Goal: Information Seeking & Learning: Learn about a topic

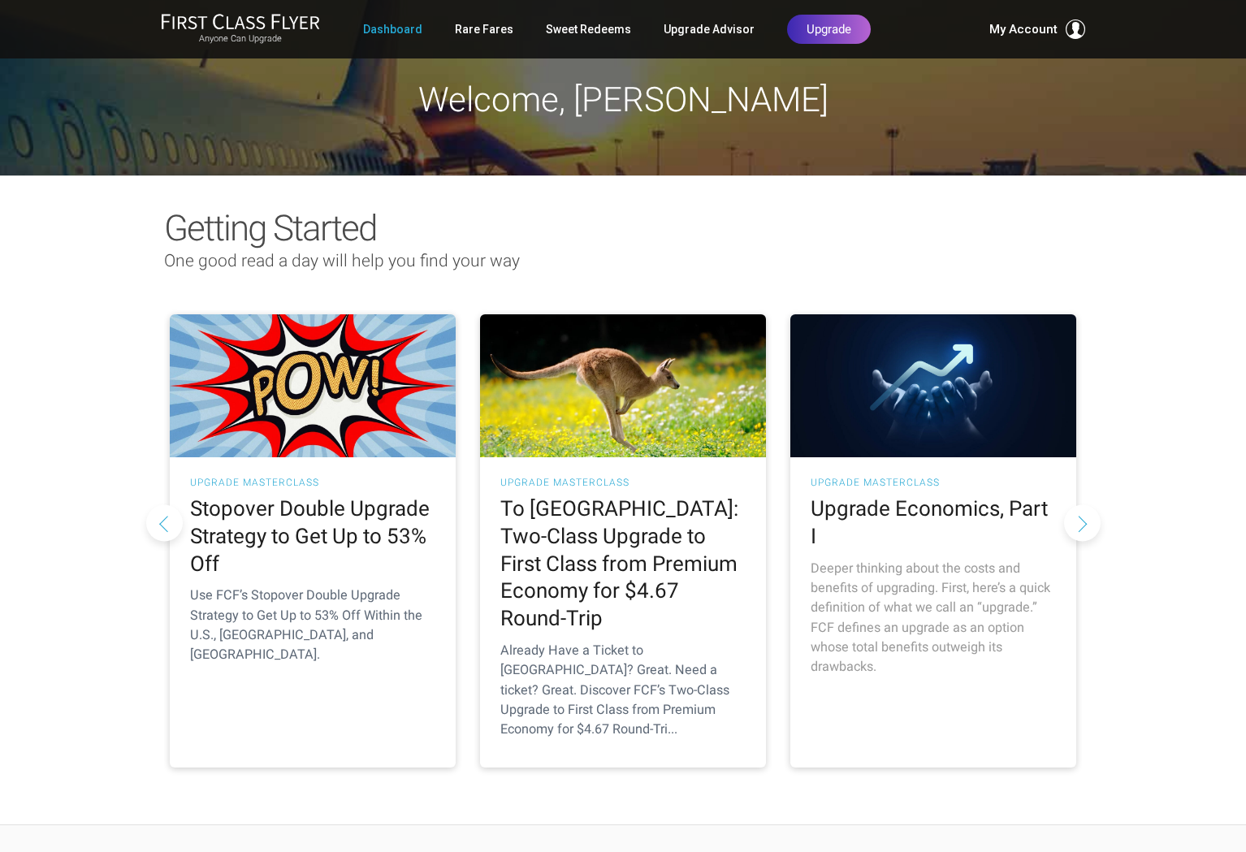
click at [912, 411] on img at bounding box center [934, 385] width 286 height 143
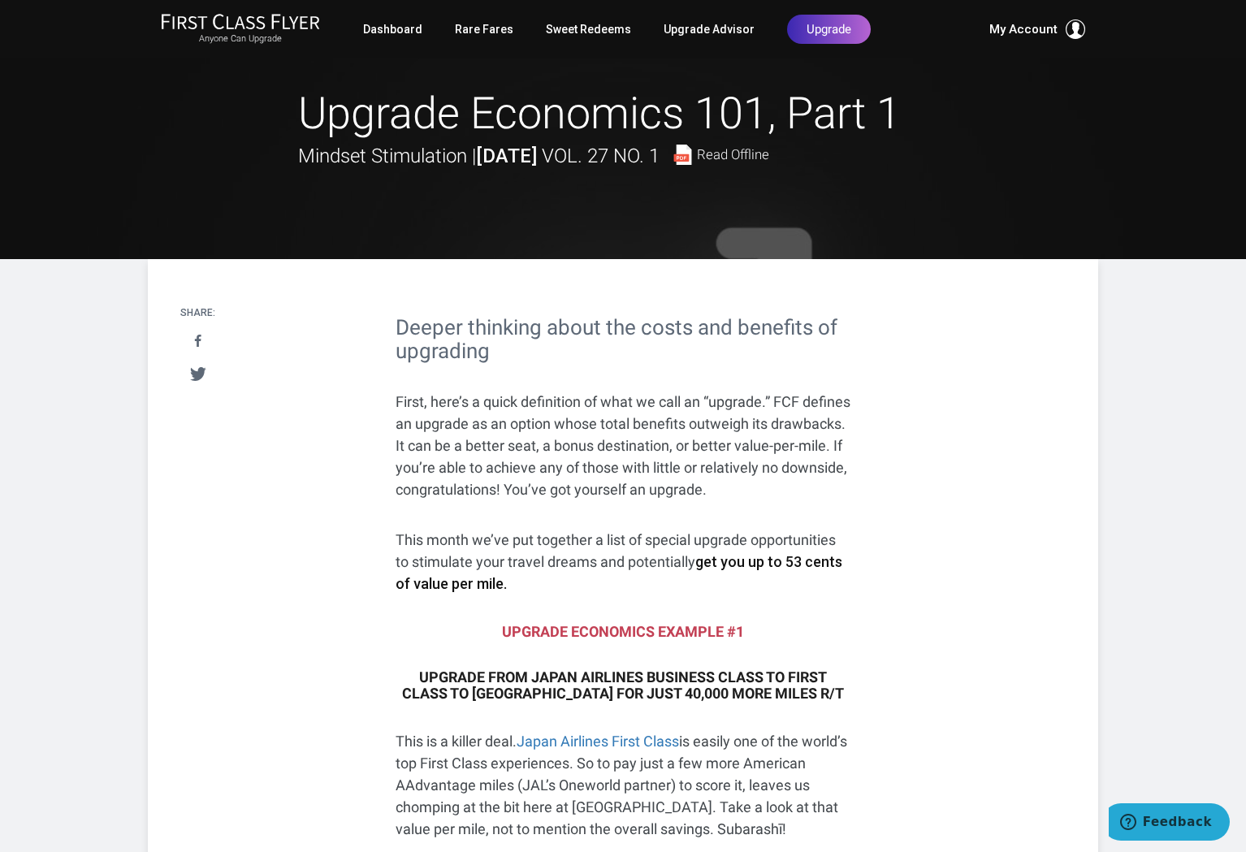
click at [238, 24] on img at bounding box center [240, 21] width 159 height 17
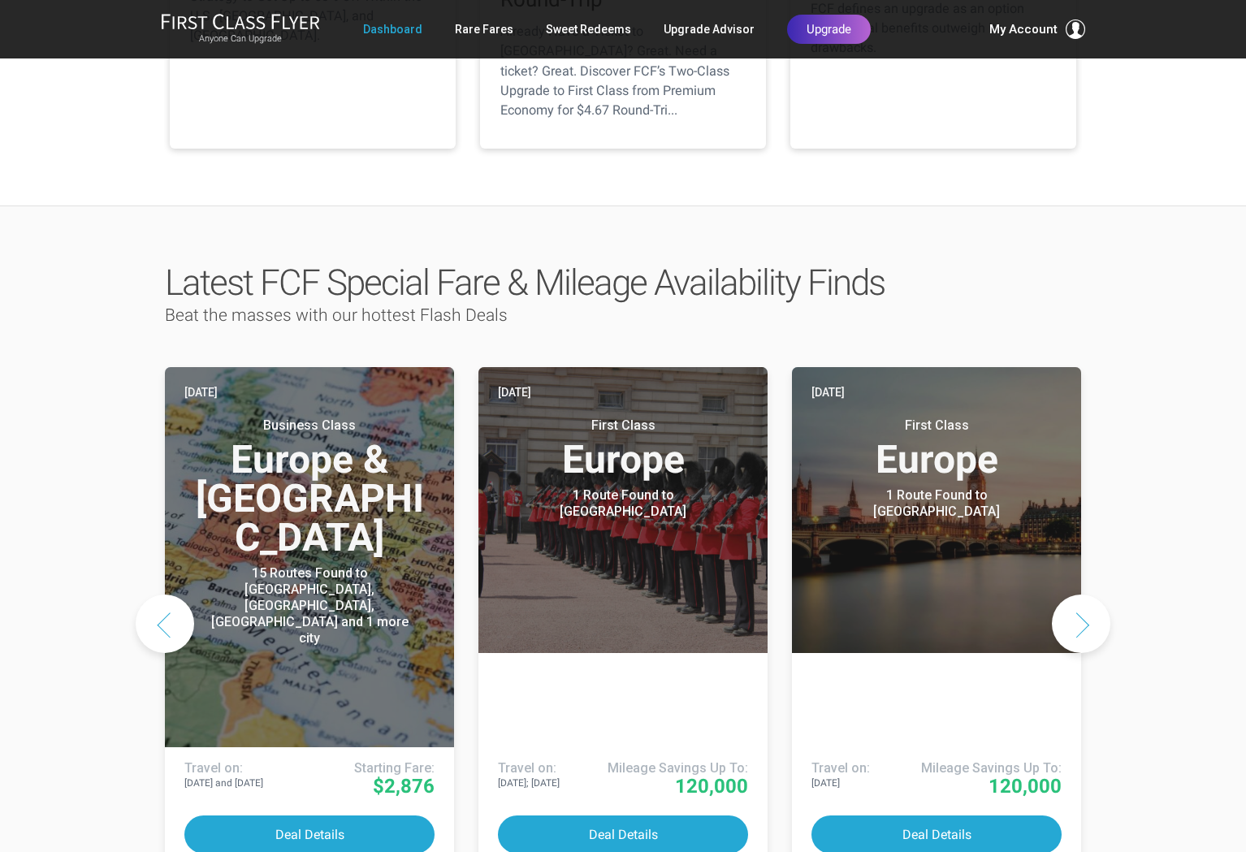
scroll to position [622, 0]
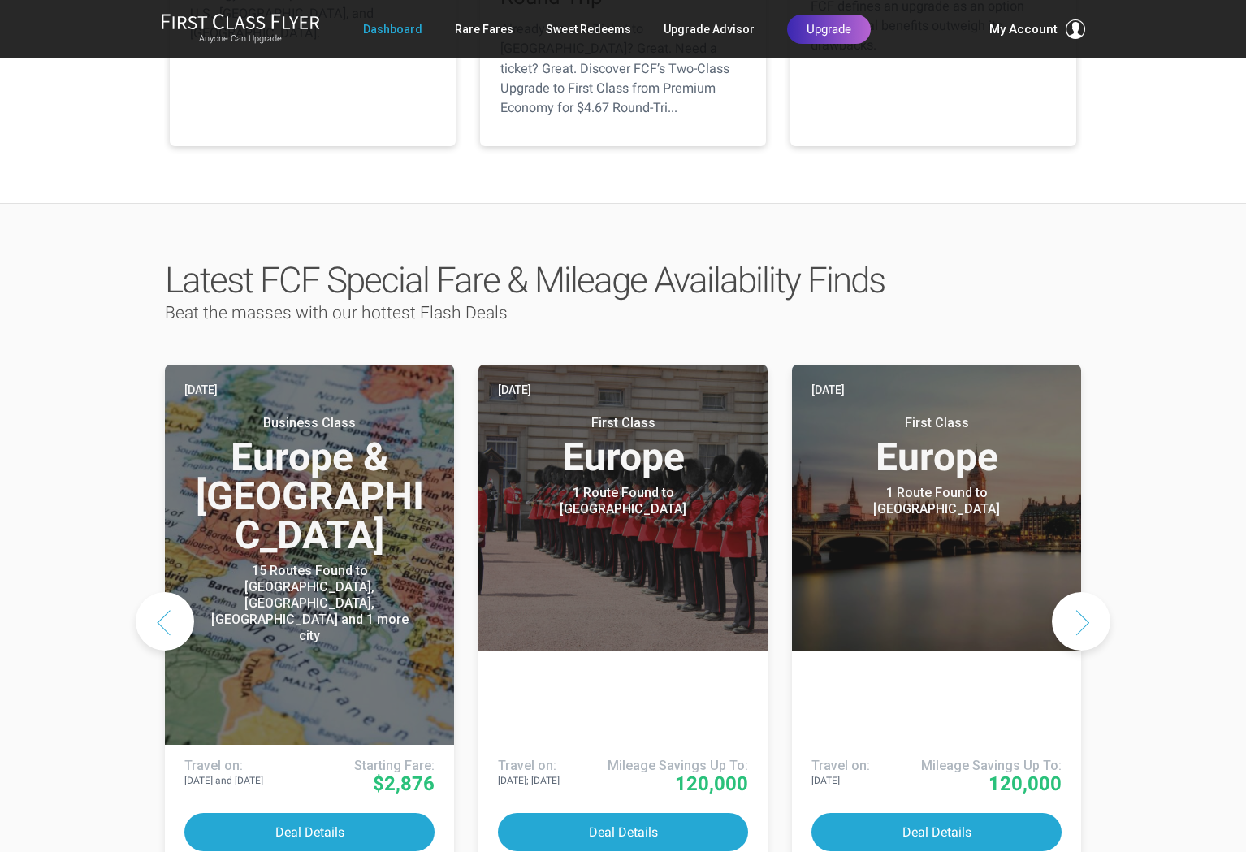
click at [1085, 592] on button "Next slide" at bounding box center [1081, 621] width 59 height 59
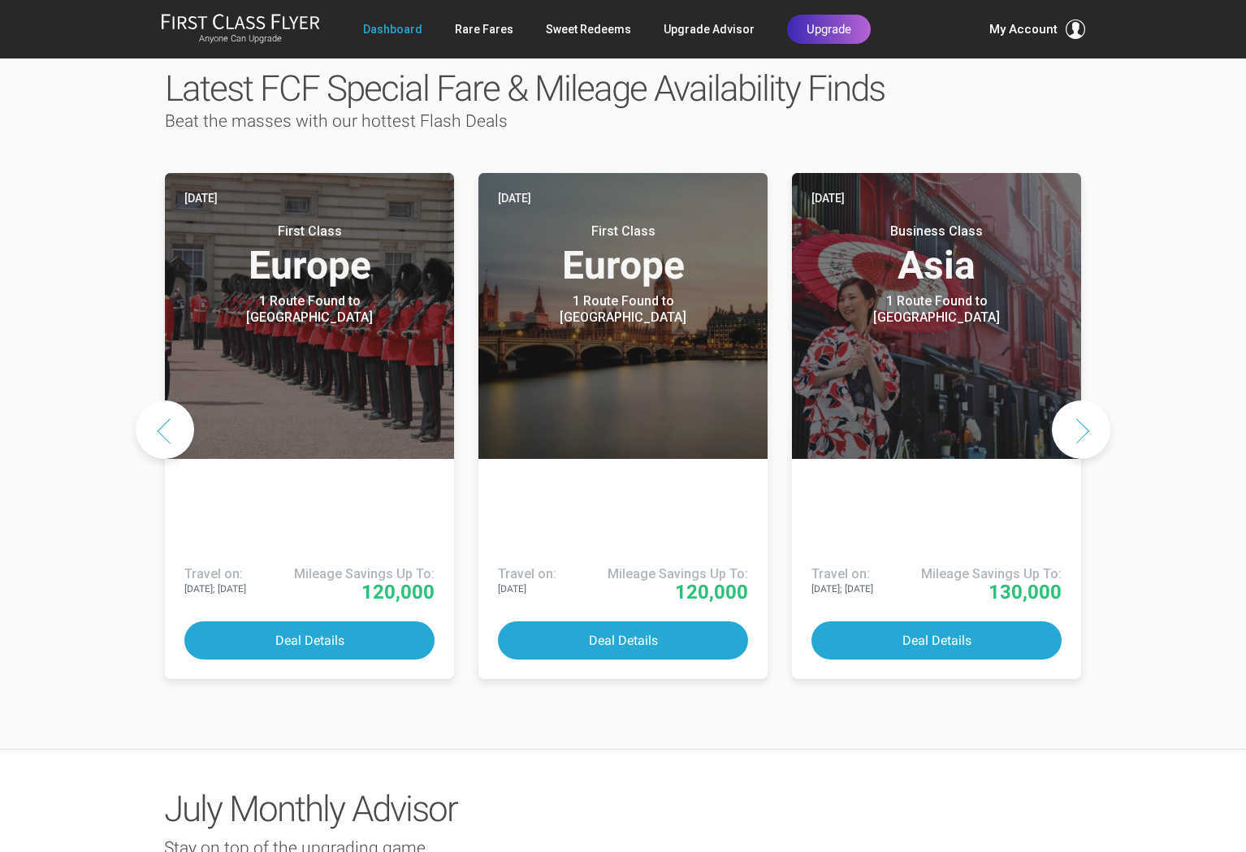
scroll to position [813, 0]
click at [1080, 401] on button "Next slide" at bounding box center [1081, 430] width 59 height 59
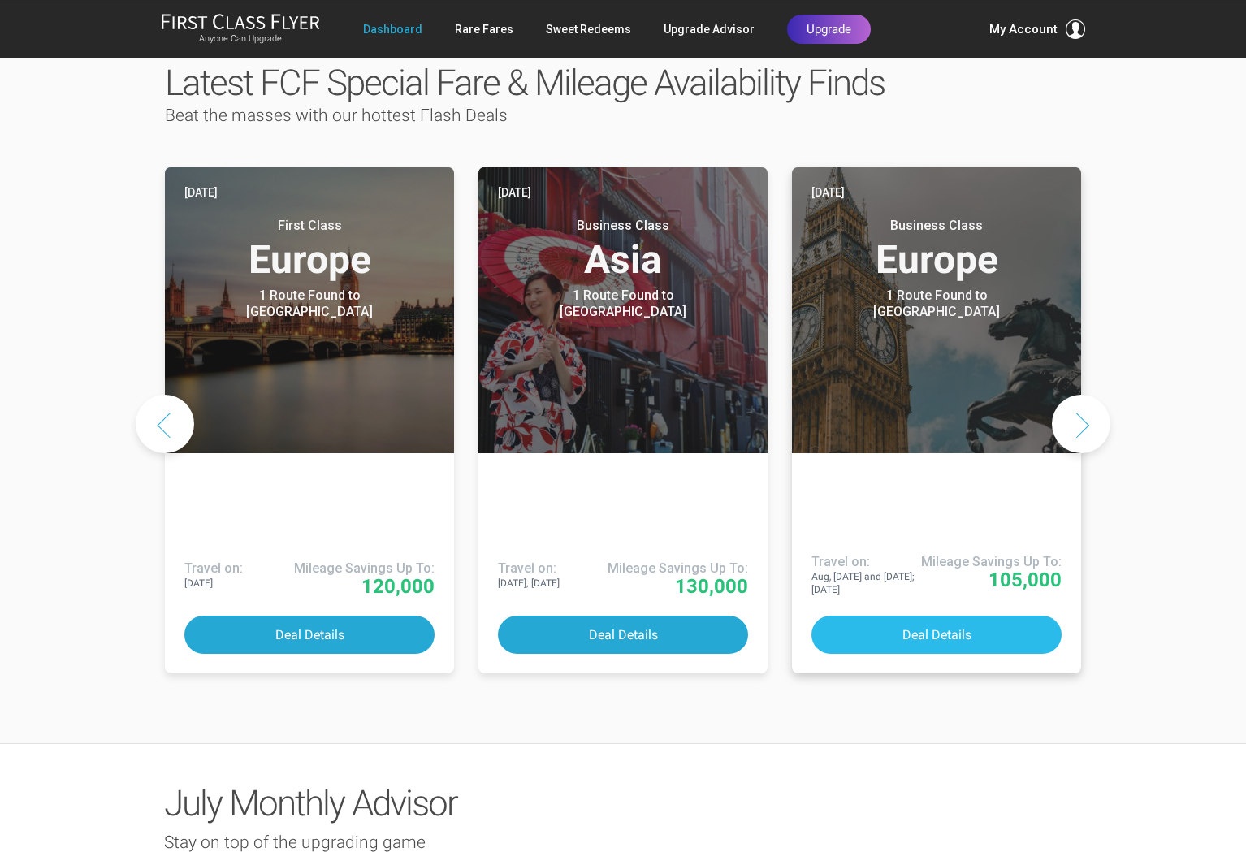
scroll to position [827, 0]
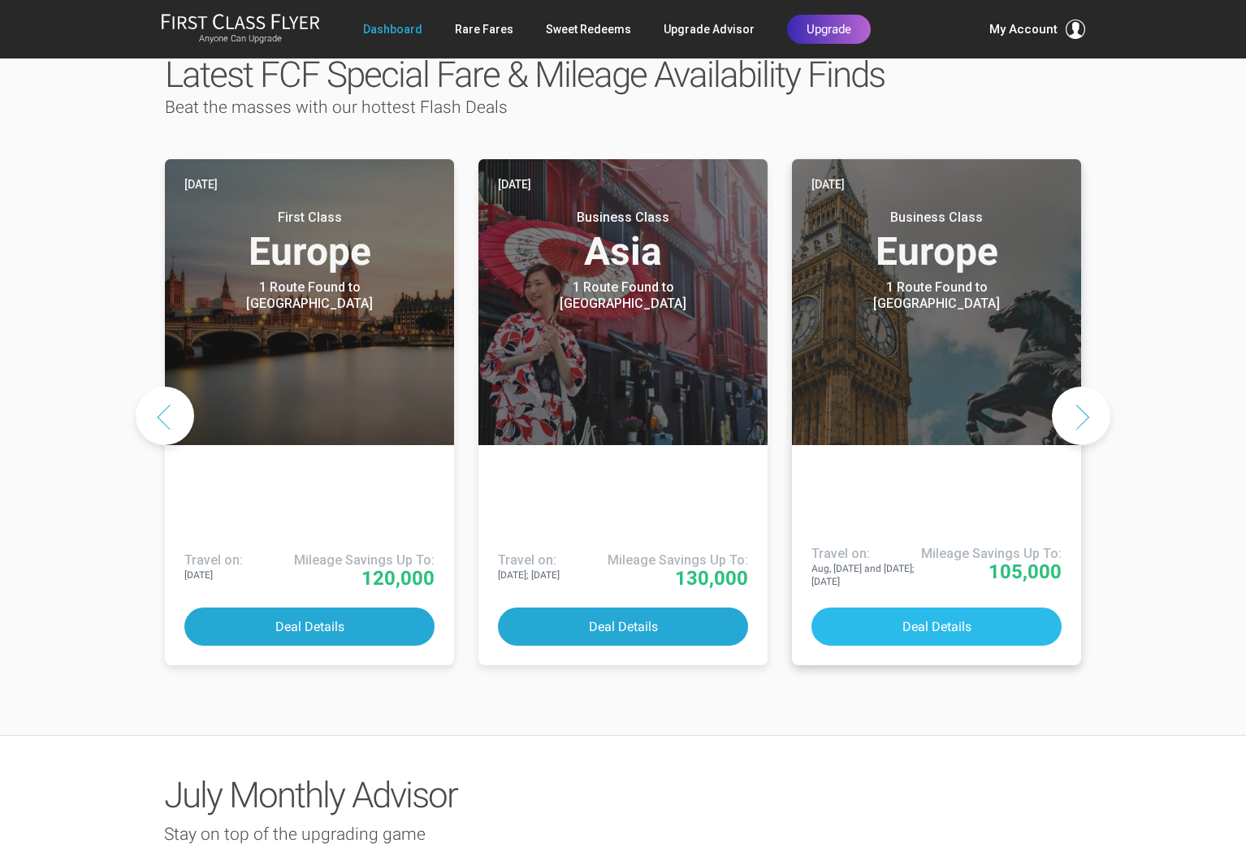
click at [941, 608] on button "Deal Details" at bounding box center [937, 627] width 250 height 38
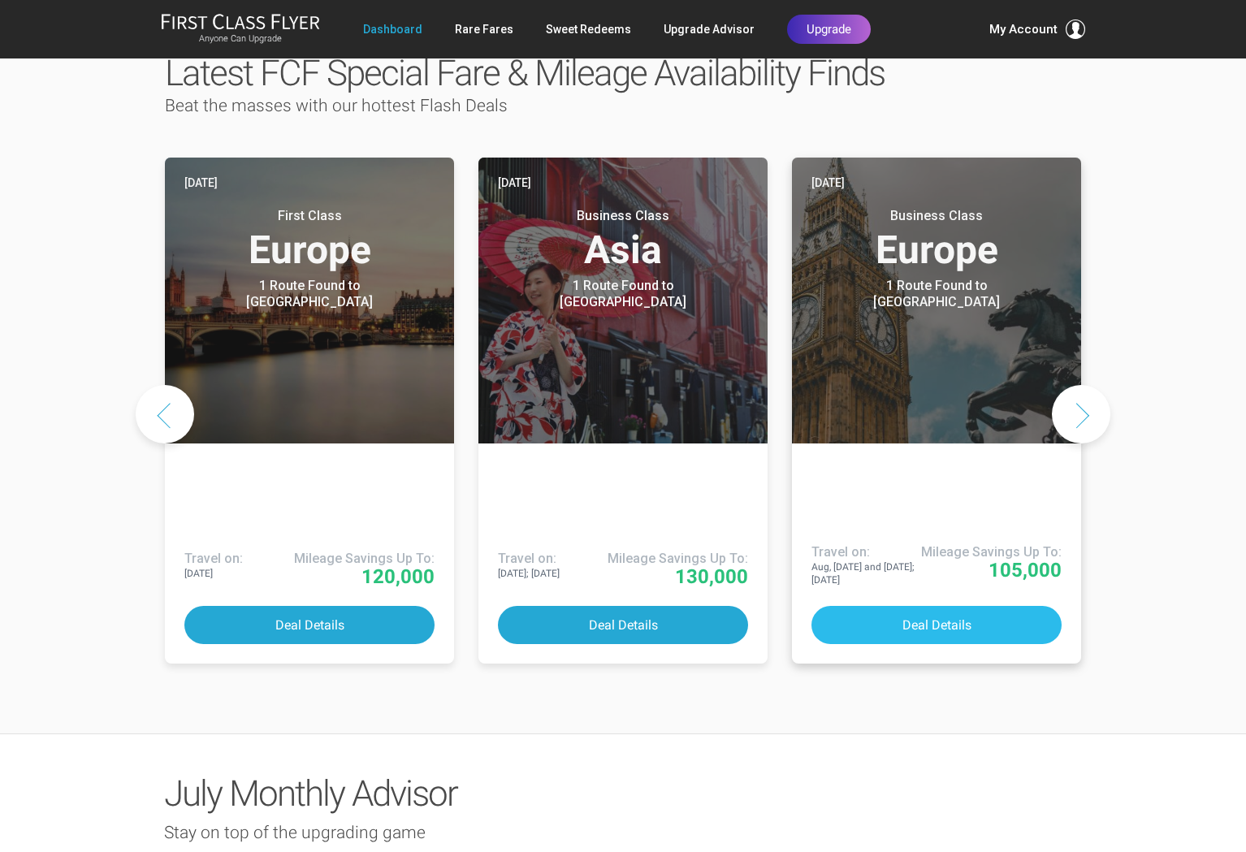
scroll to position [829, 0]
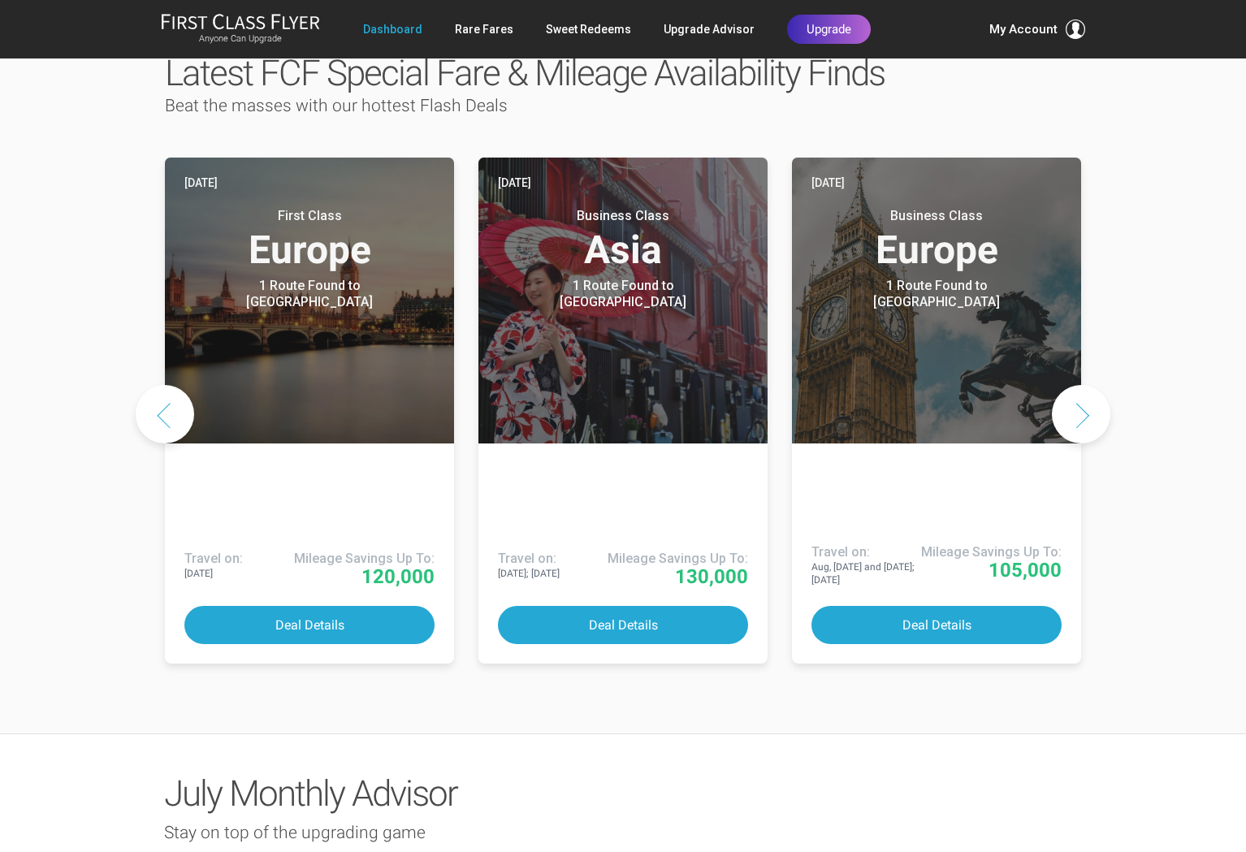
click at [1088, 385] on button "Next slide" at bounding box center [1081, 414] width 59 height 59
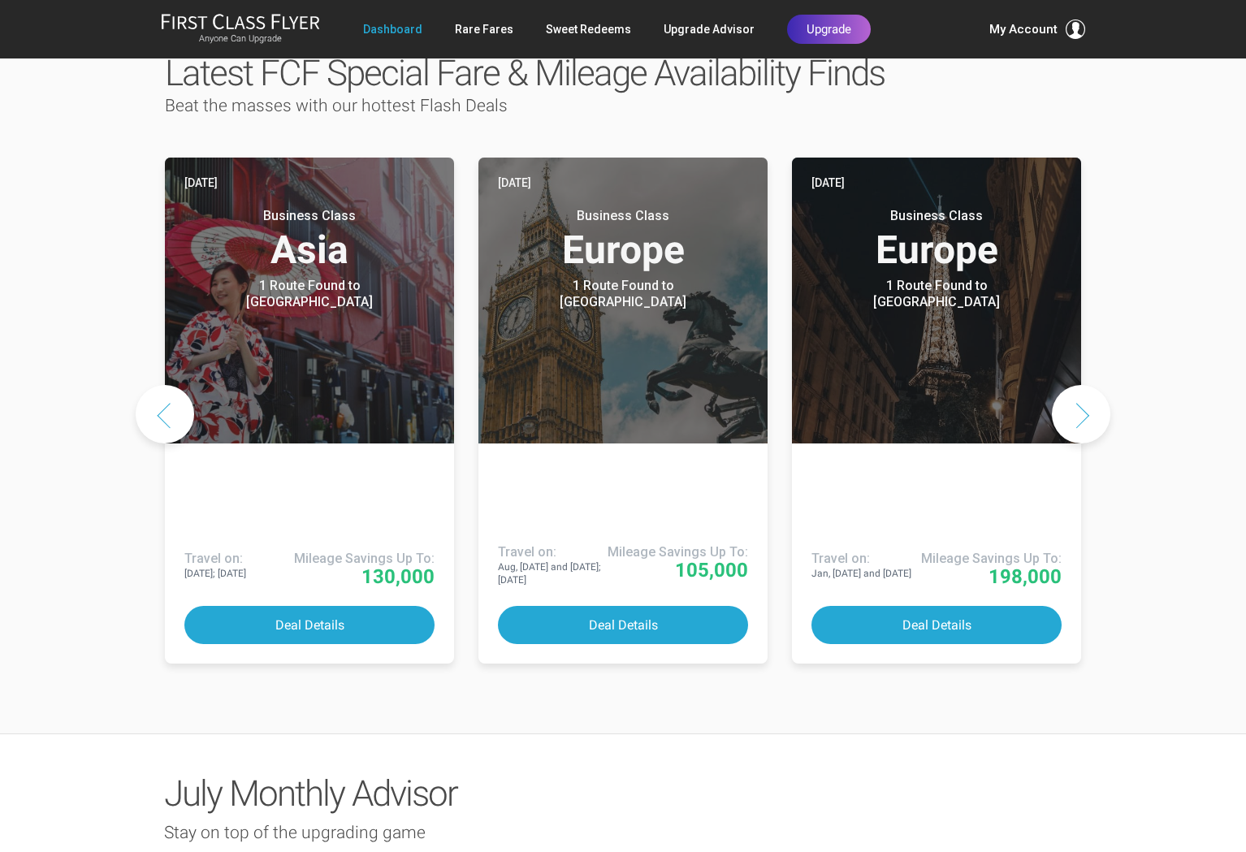
click at [1088, 385] on button "Next slide" at bounding box center [1081, 414] width 59 height 59
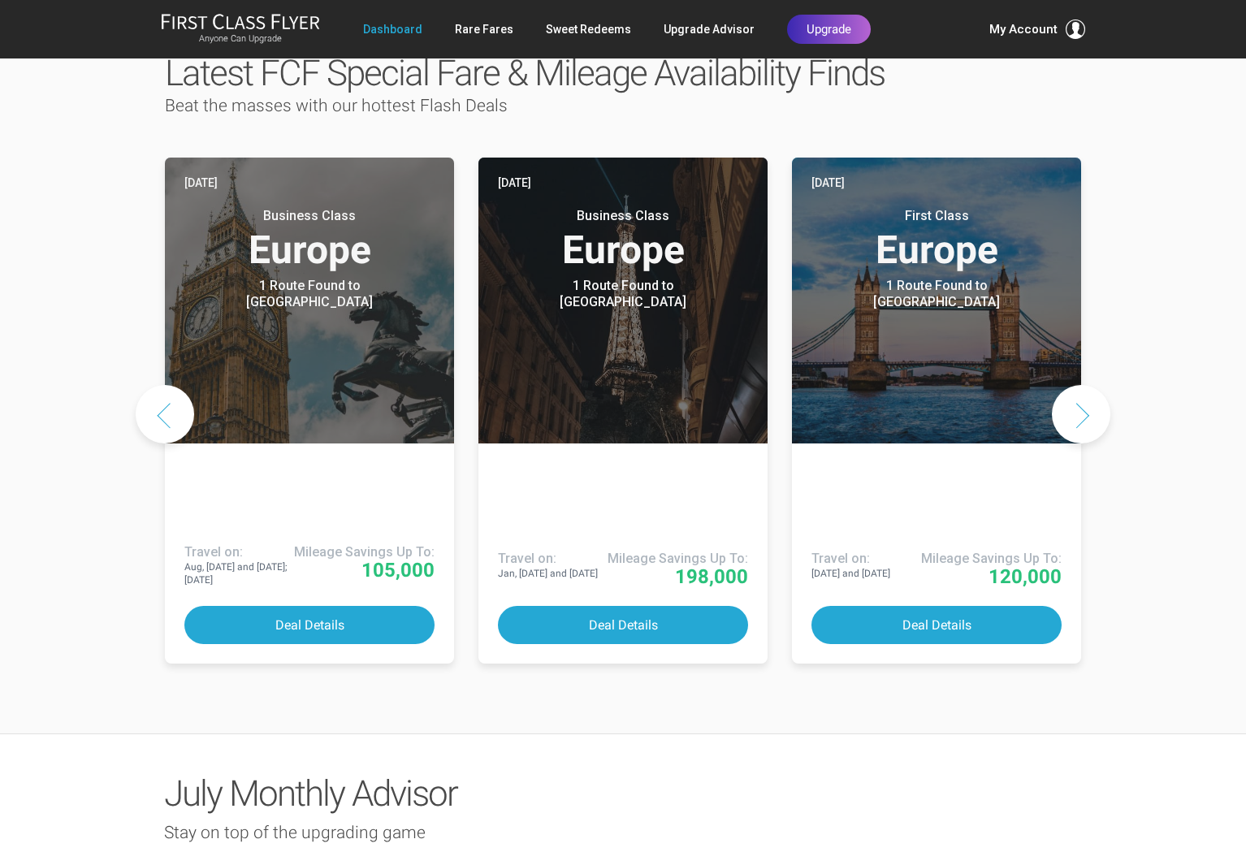
click at [1089, 385] on button "Next slide" at bounding box center [1081, 414] width 59 height 59
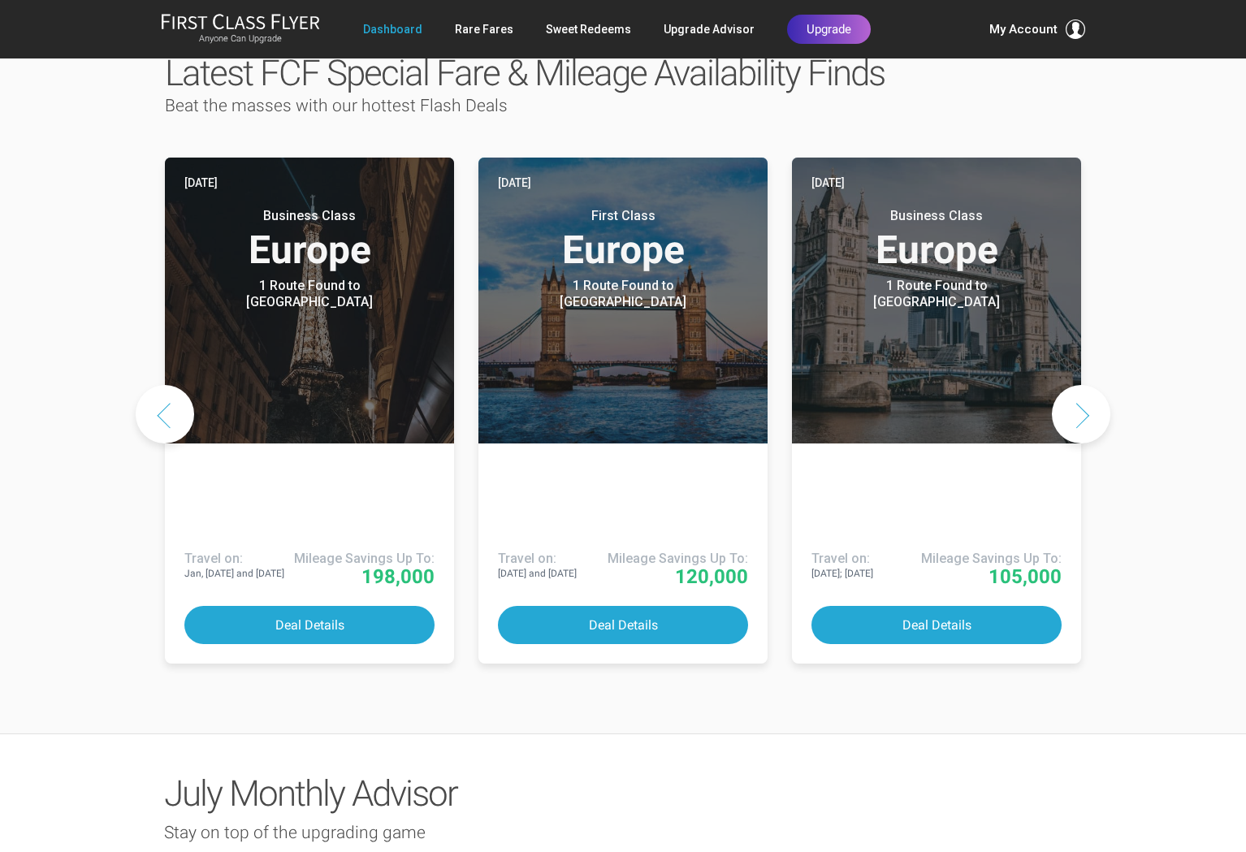
click at [1089, 385] on button "Next slide" at bounding box center [1081, 414] width 59 height 59
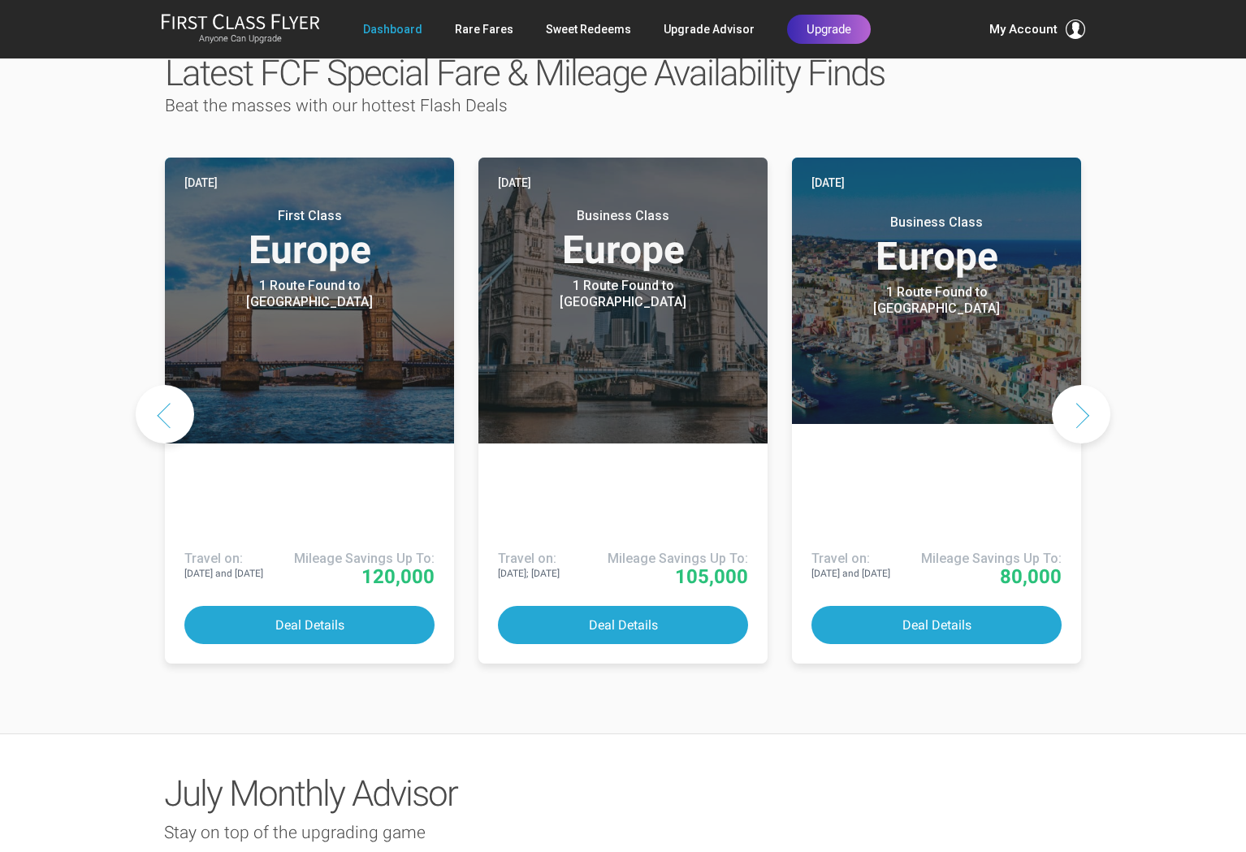
click at [1089, 385] on button "Next slide" at bounding box center [1081, 414] width 59 height 59
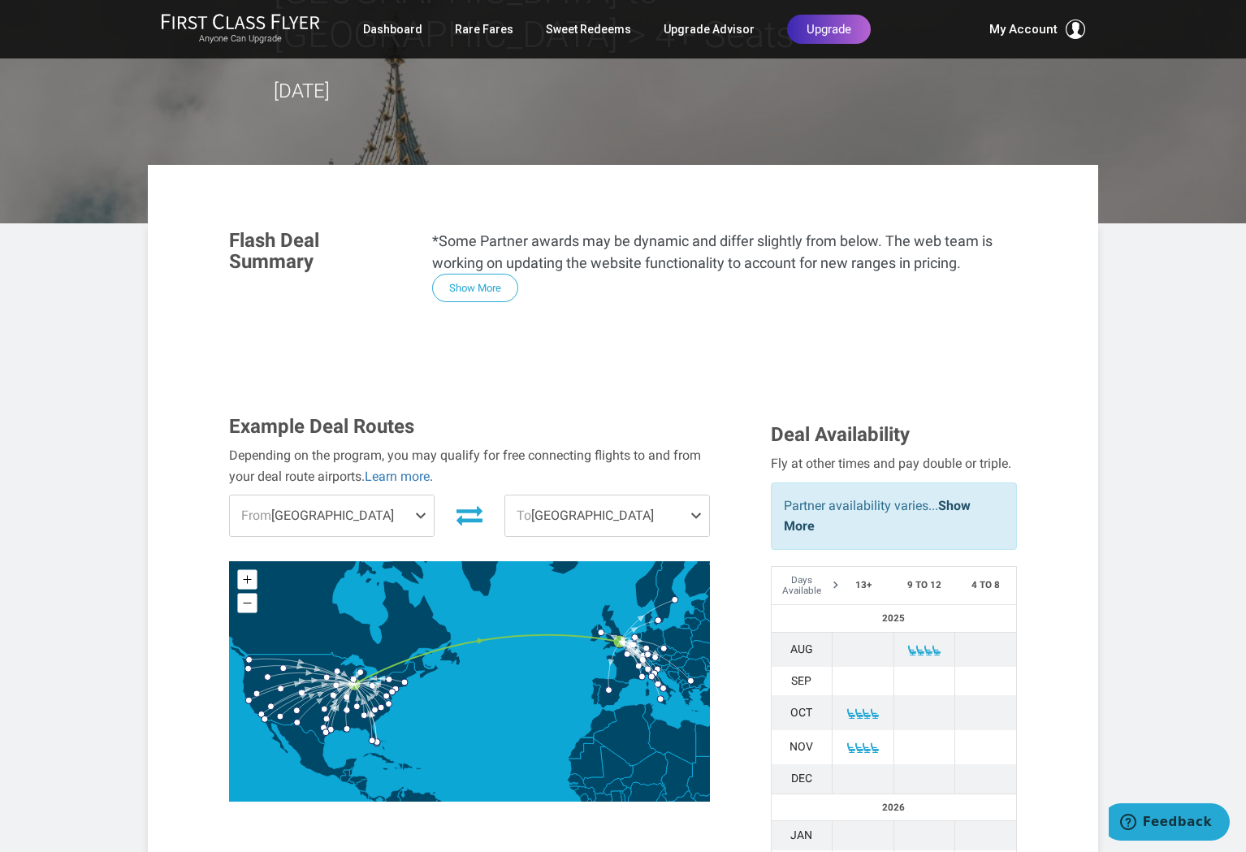
scroll to position [205, 0]
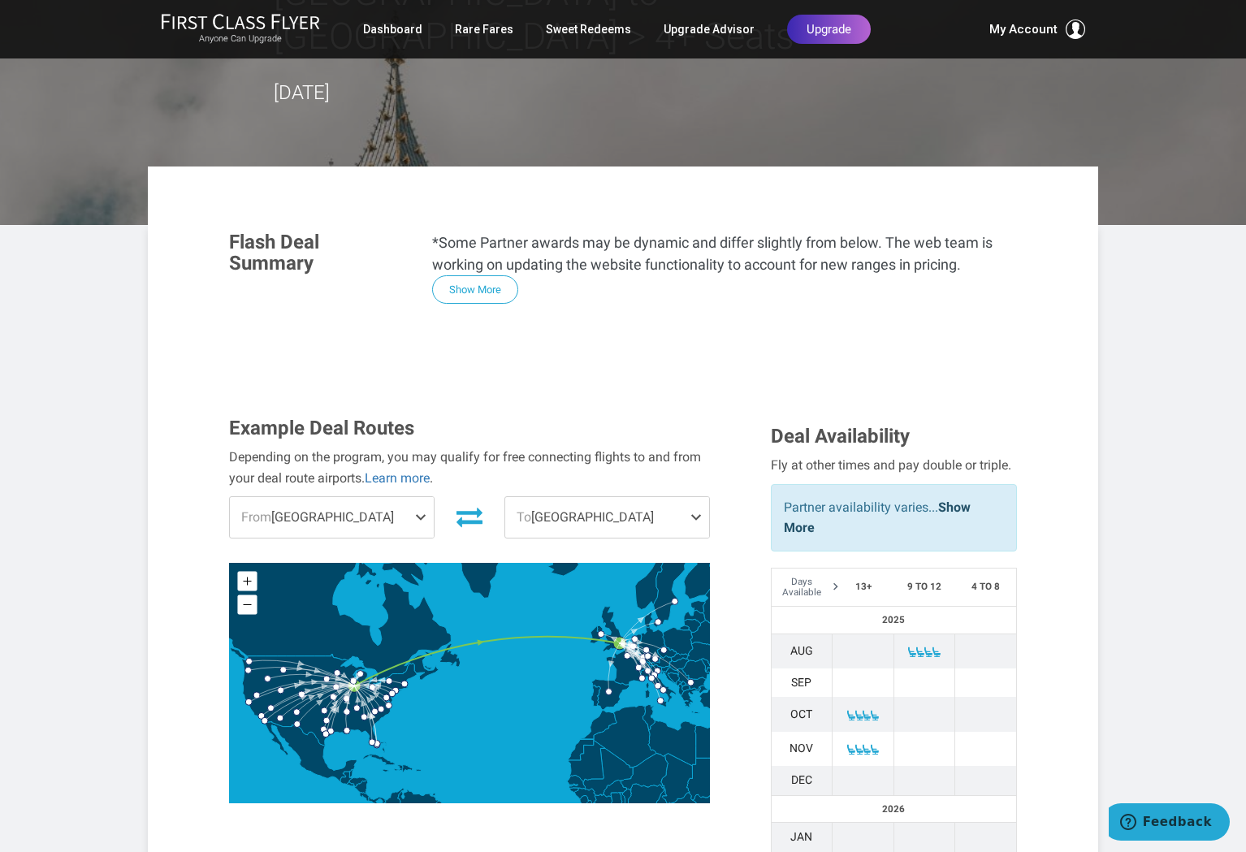
click at [417, 497] on span at bounding box center [424, 517] width 20 height 41
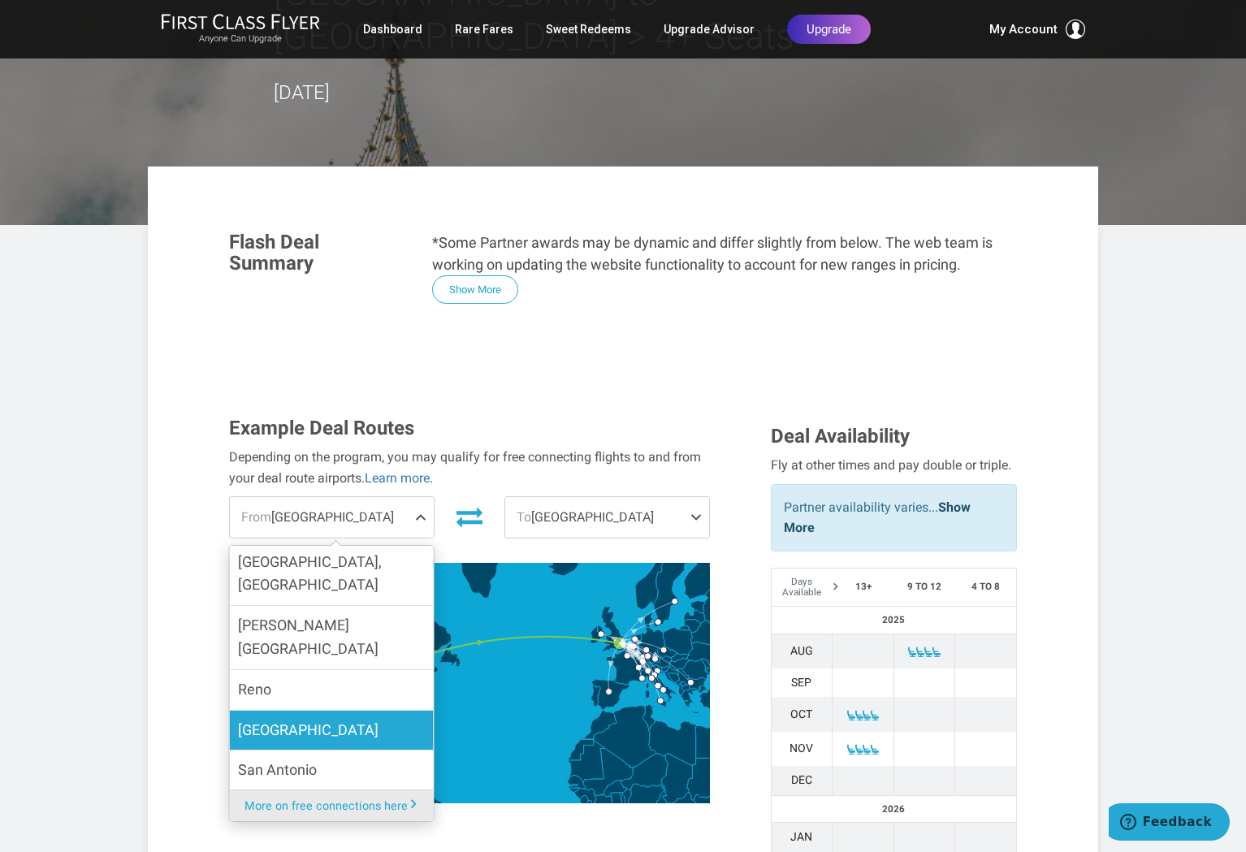
scroll to position [1355, 0]
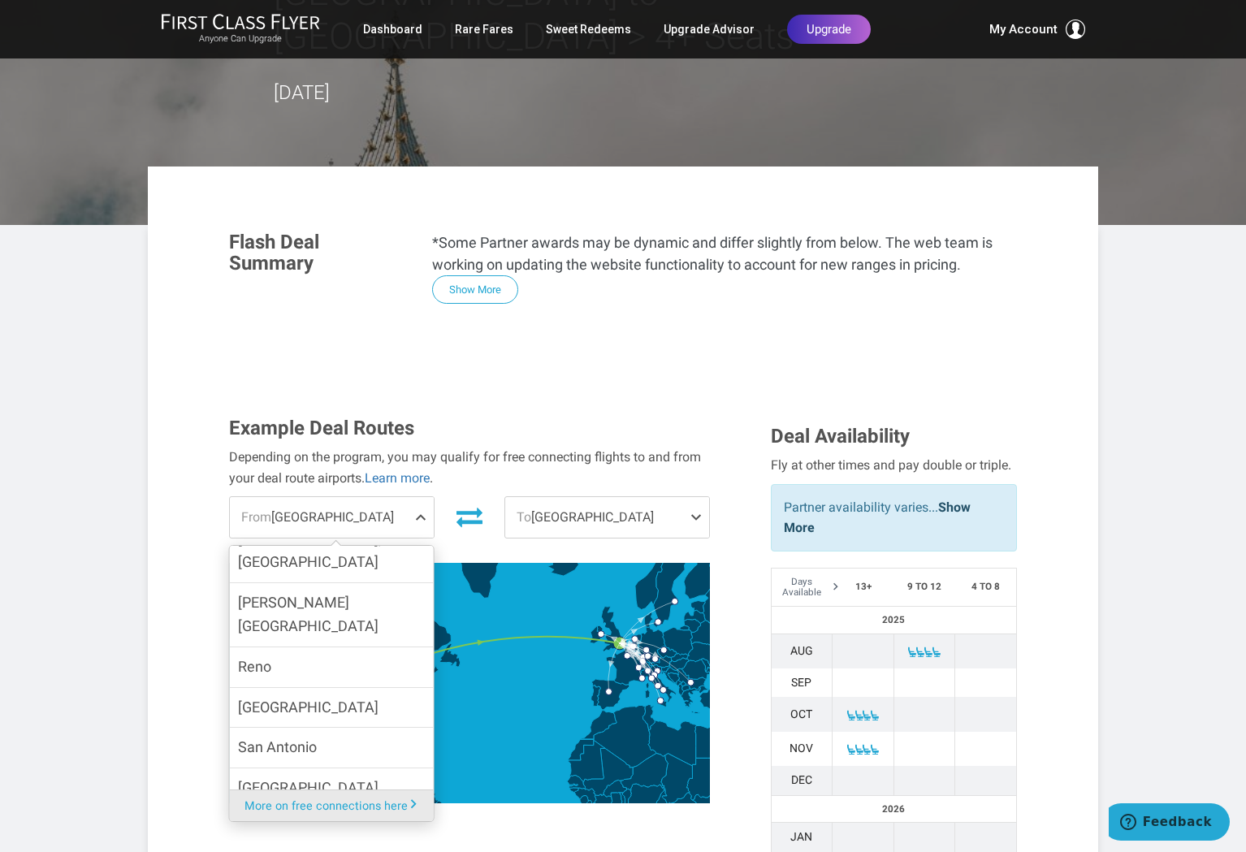
click at [287, 817] on span "[GEOGRAPHIC_DATA]" at bounding box center [308, 829] width 141 height 24
click at [0, 0] on input "[GEOGRAPHIC_DATA]" at bounding box center [0, 0] width 0 height 0
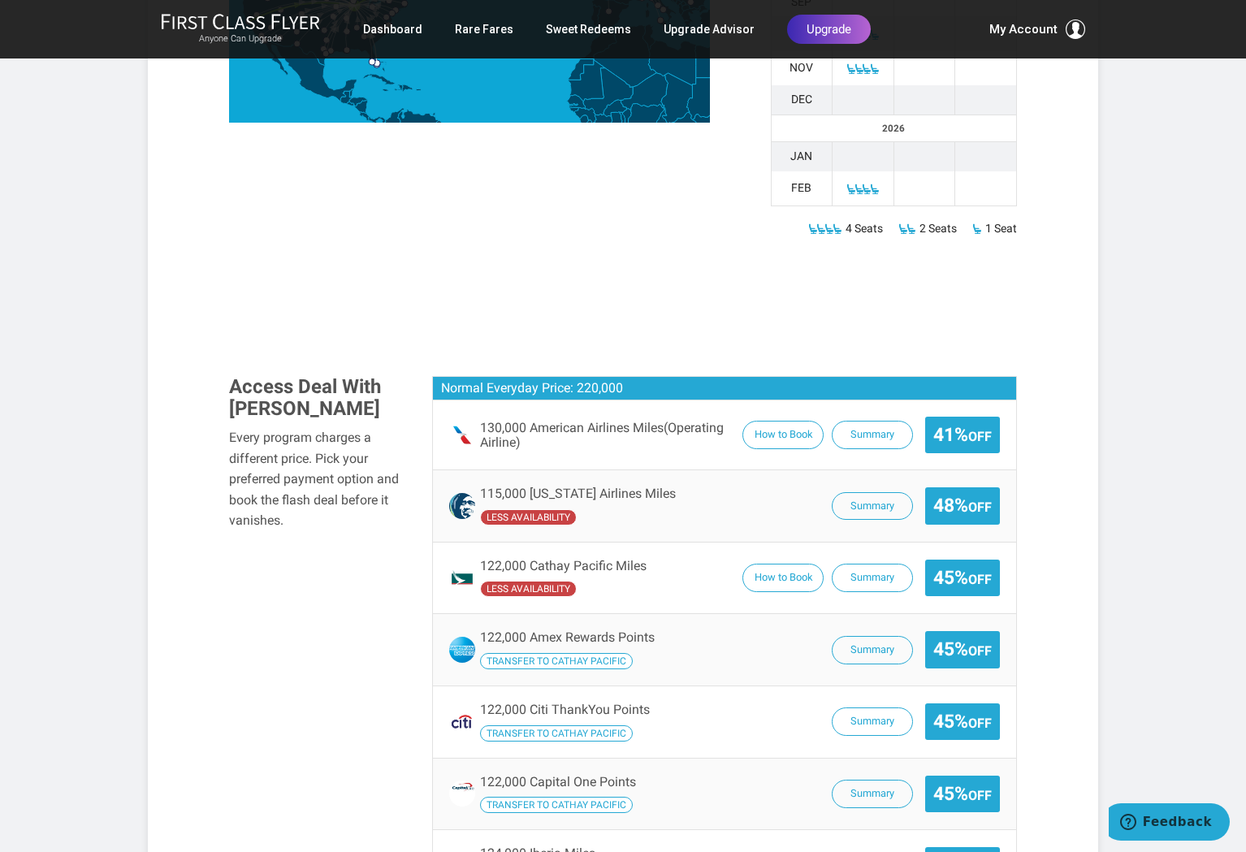
scroll to position [891, 0]
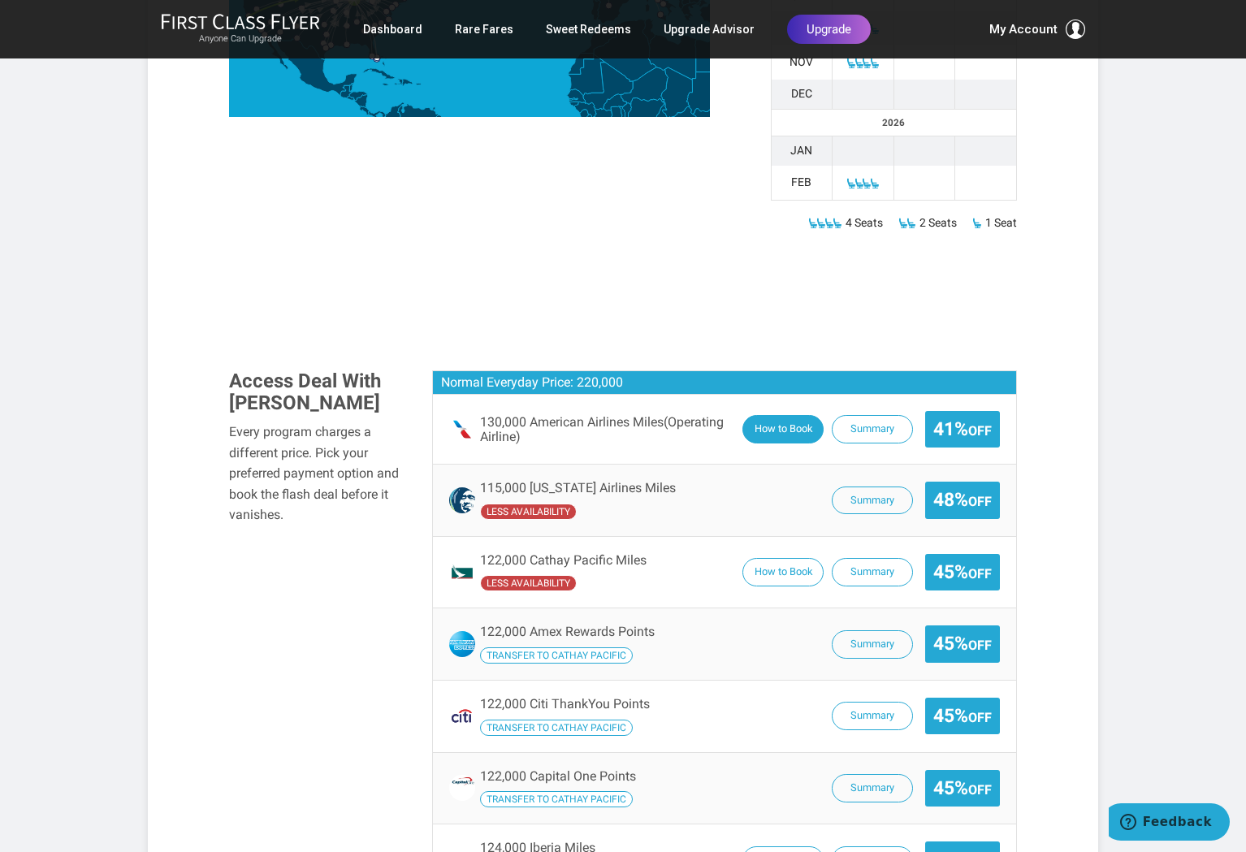
click at [774, 415] on button "How to Book" at bounding box center [783, 429] width 81 height 28
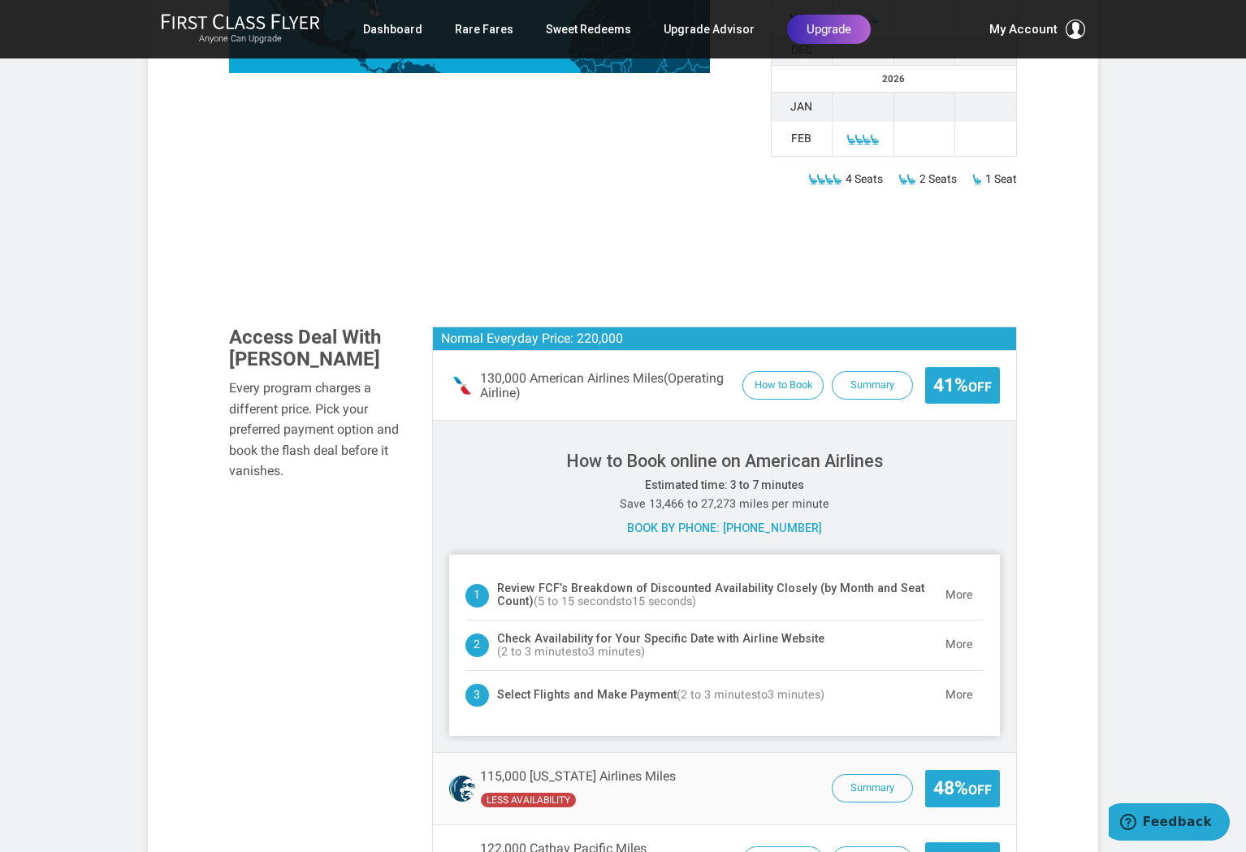
scroll to position [908, 0]
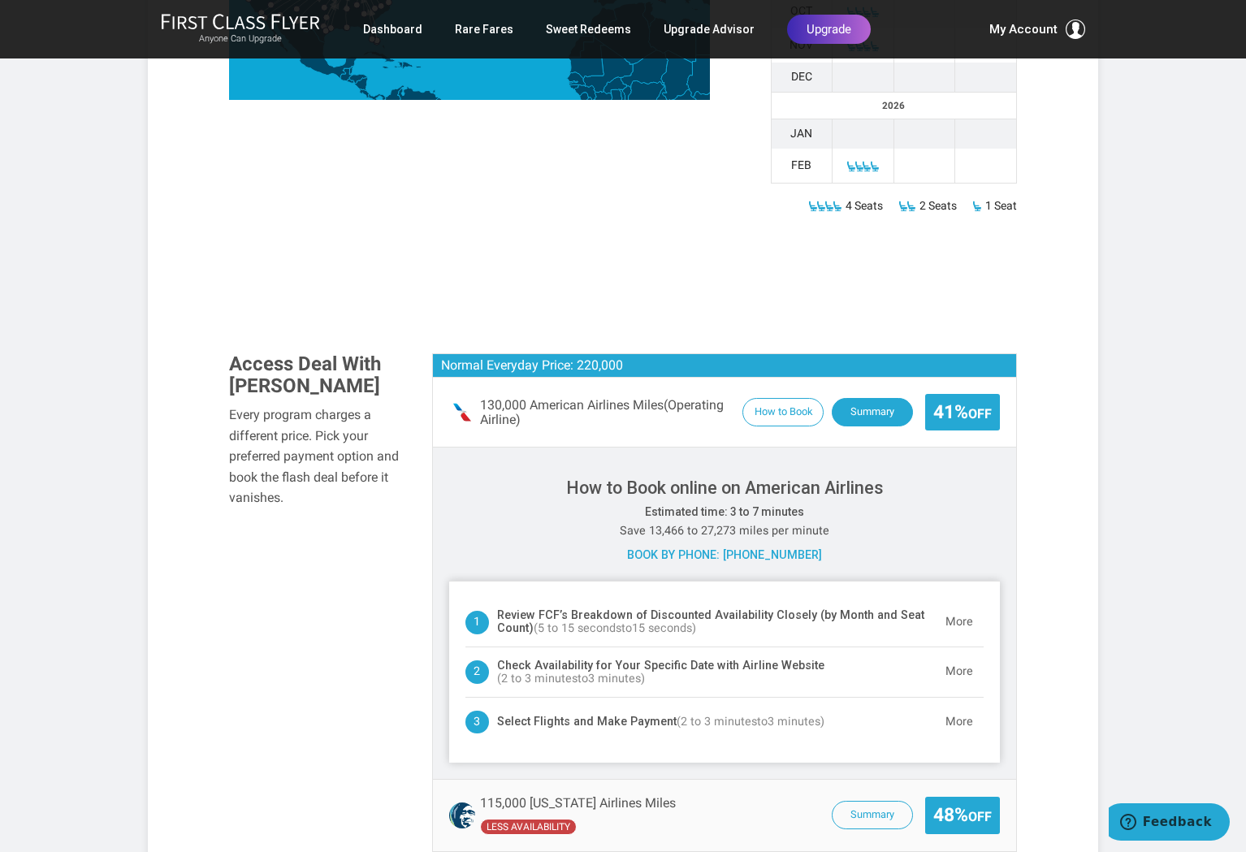
click at [864, 398] on button "Summary" at bounding box center [872, 412] width 81 height 28
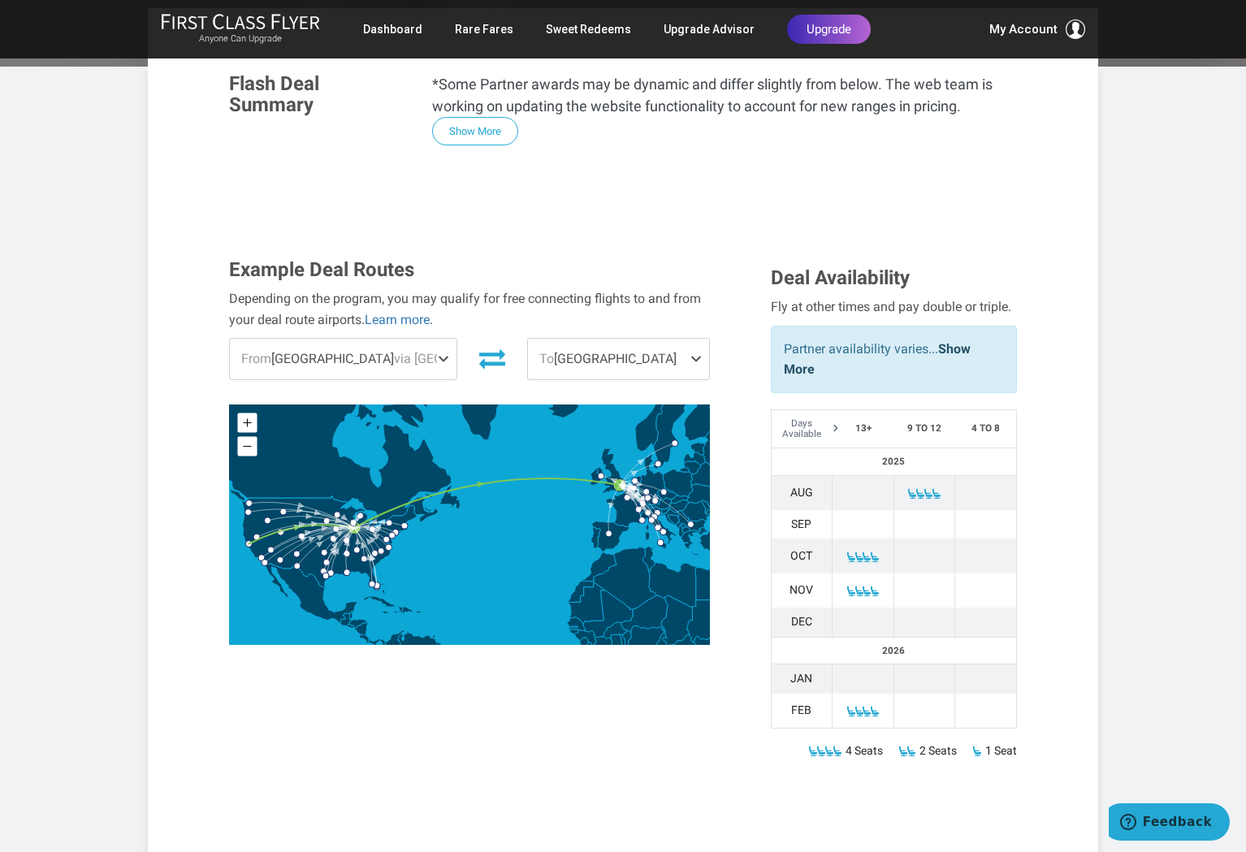
scroll to position [360, 0]
